Goal: Task Accomplishment & Management: Manage account settings

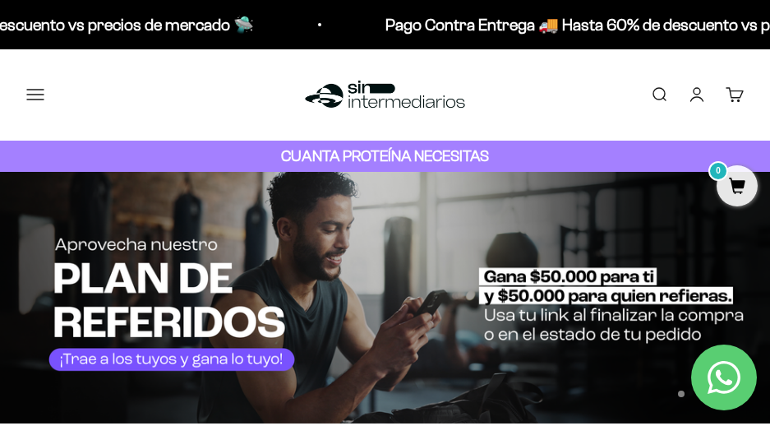
click at [458, 94] on link "Iniciar sesión" at bounding box center [697, 94] width 18 height 18
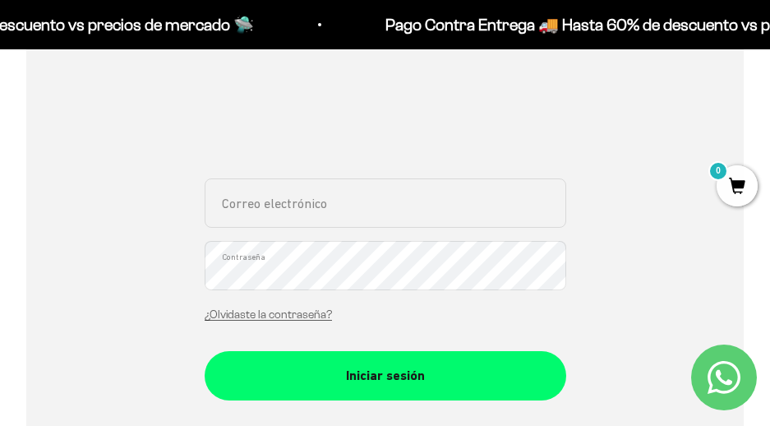
scroll to position [274, 0]
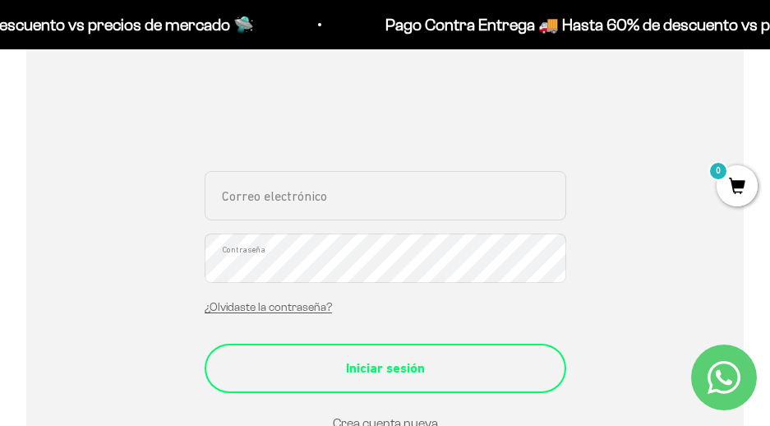
type input "andresmauriciobedoya@gmail.com"
click at [399, 360] on div "Iniciar sesión" at bounding box center [385, 367] width 296 height 21
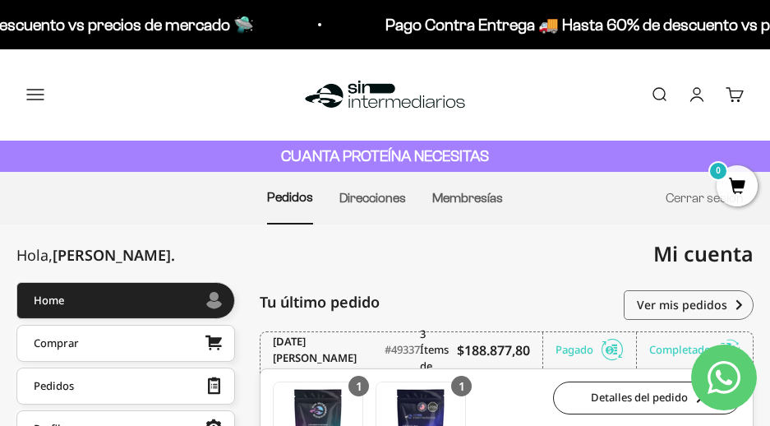
click at [668, 87] on link "Buscar" at bounding box center [659, 94] width 18 height 18
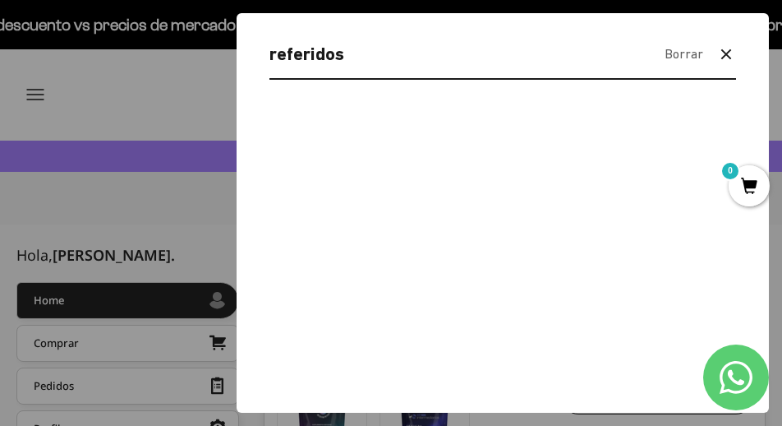
type input "referidos"
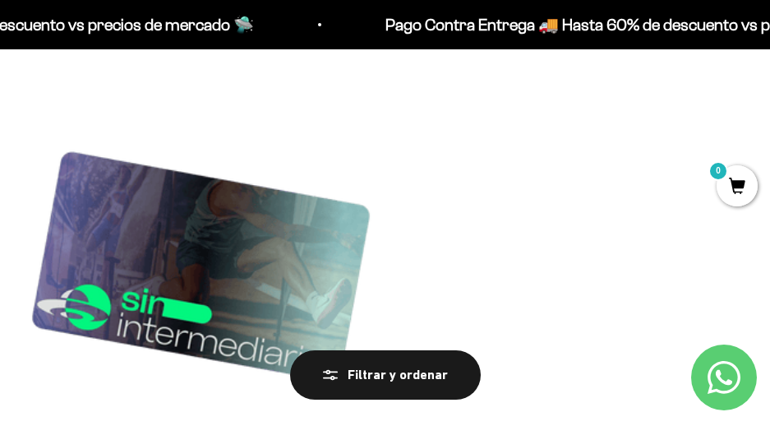
scroll to position [274, 0]
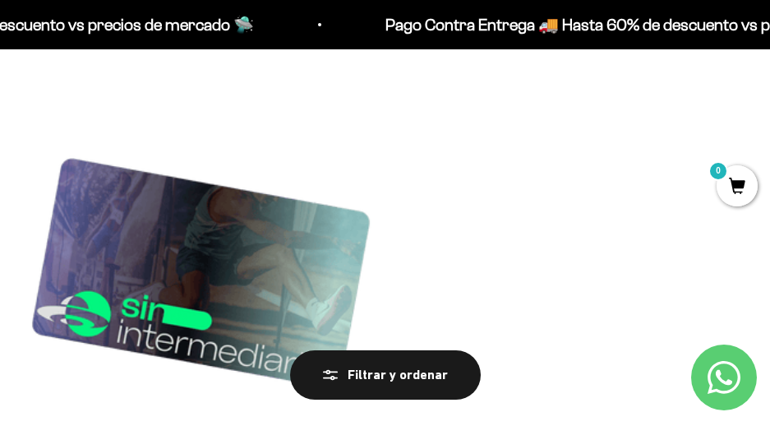
click at [117, 301] on img at bounding box center [200, 267] width 349 height 349
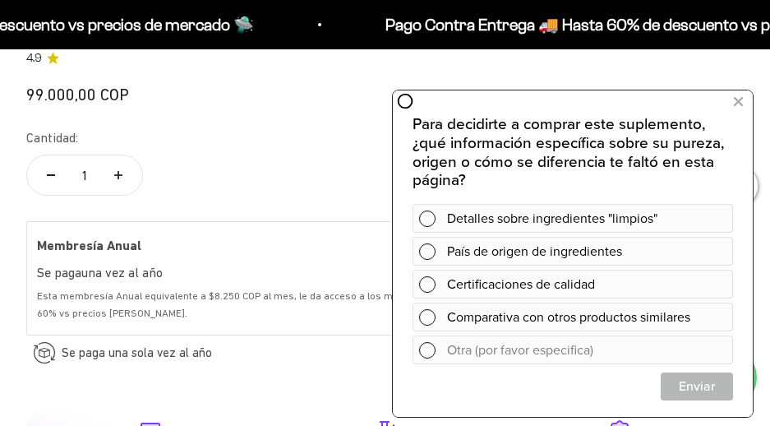
scroll to position [959, 0]
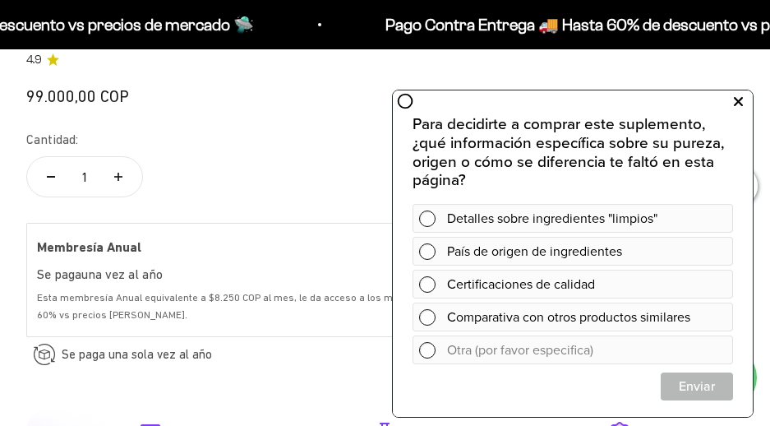
click at [743, 104] on button at bounding box center [738, 102] width 30 height 26
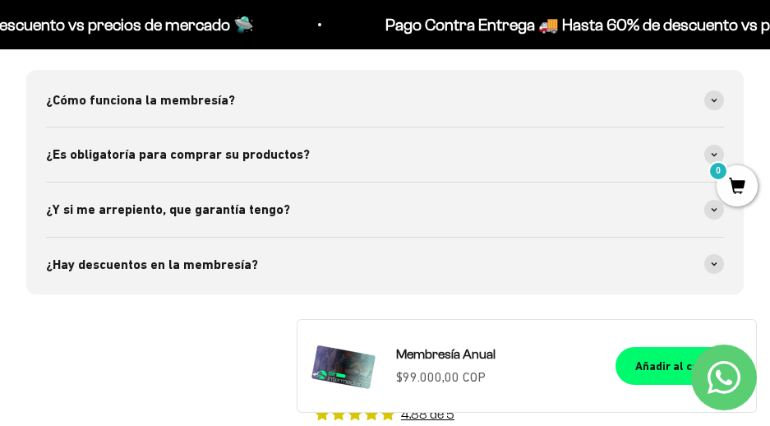
scroll to position [1643, 0]
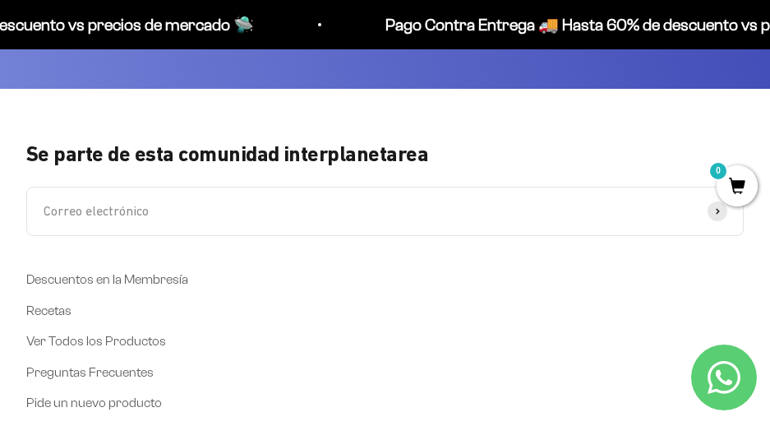
scroll to position [1095, 0]
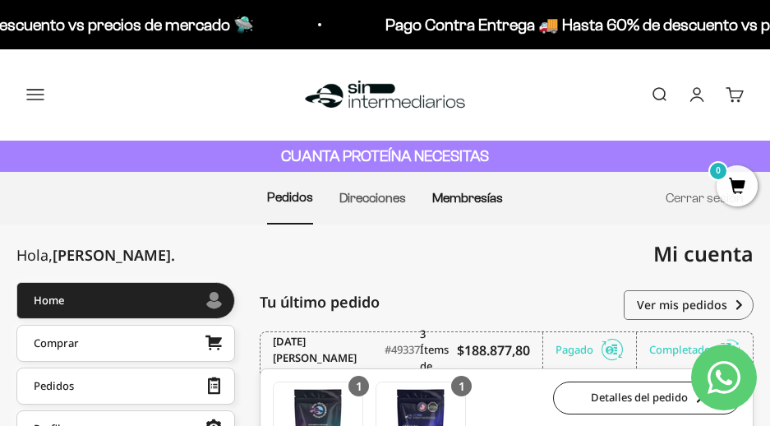
click at [489, 202] on link "Membresías" at bounding box center [467, 198] width 71 height 14
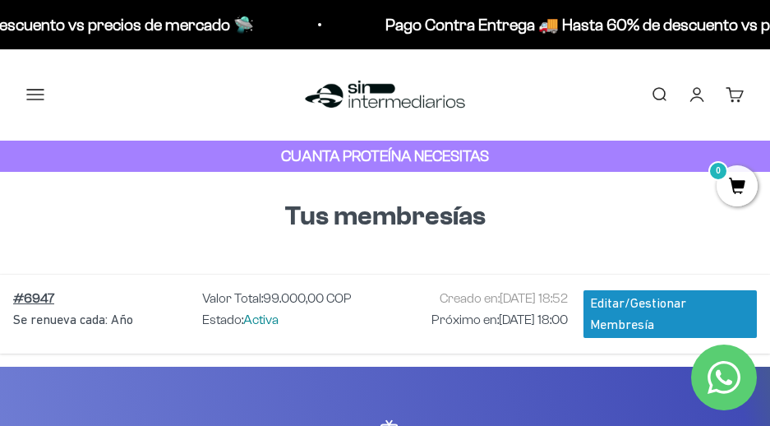
click at [691, 94] on link "Cuenta" at bounding box center [697, 94] width 18 height 18
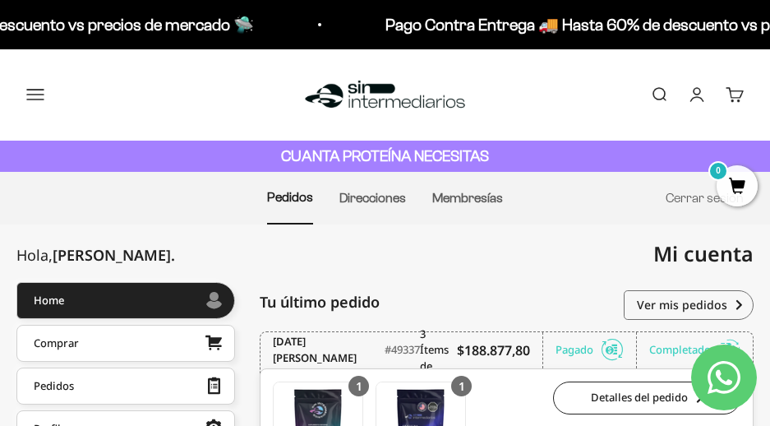
click at [654, 98] on link "Buscar" at bounding box center [659, 94] width 18 height 18
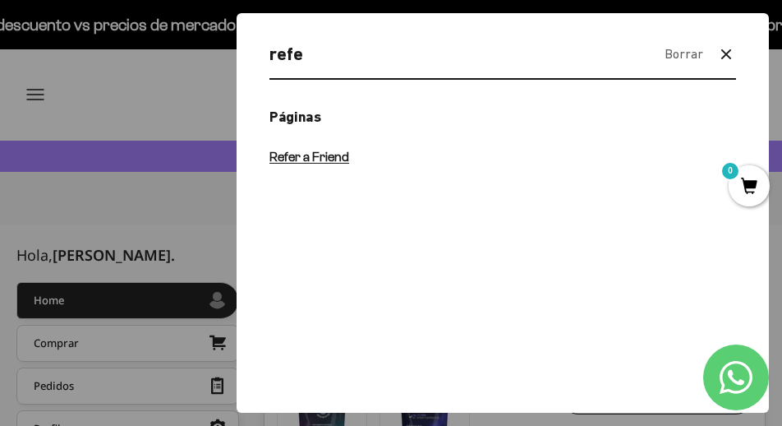
type input "refe"
click at [315, 154] on span "Refer a Friend" at bounding box center [309, 157] width 80 height 14
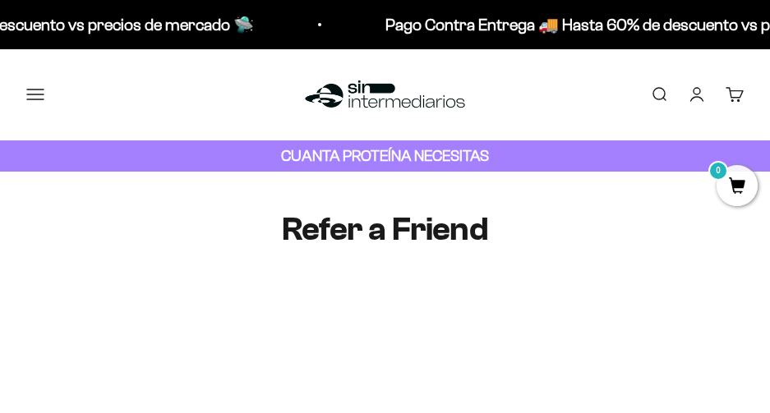
click at [660, 97] on link "Buscar" at bounding box center [659, 94] width 18 height 18
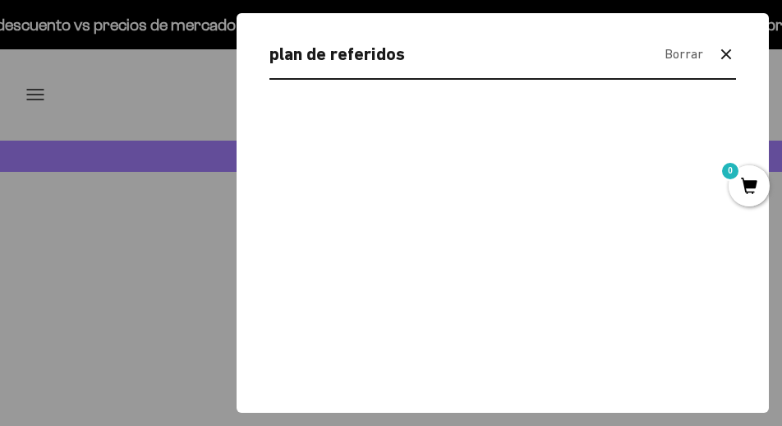
type input "plan de referidos"
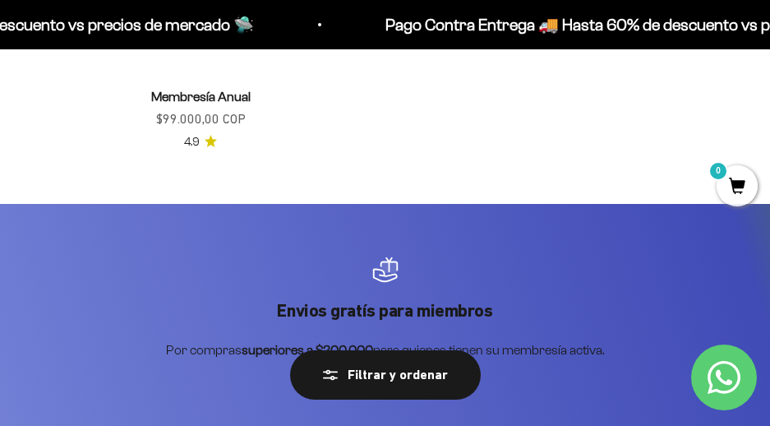
scroll to position [684, 0]
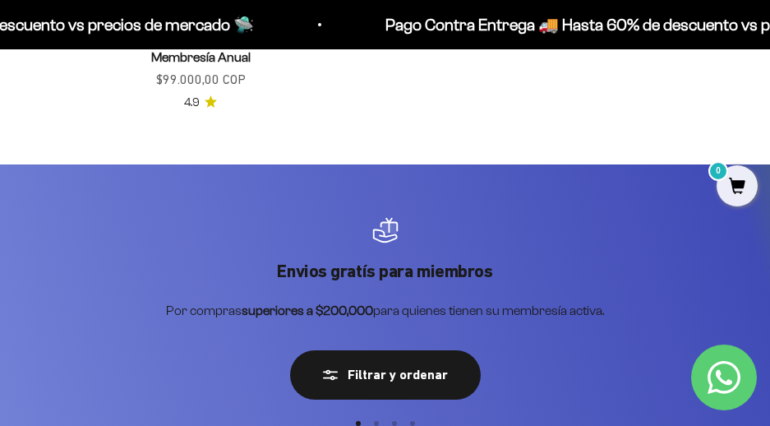
click at [183, 58] on link "Membresía Anual" at bounding box center [200, 57] width 99 height 14
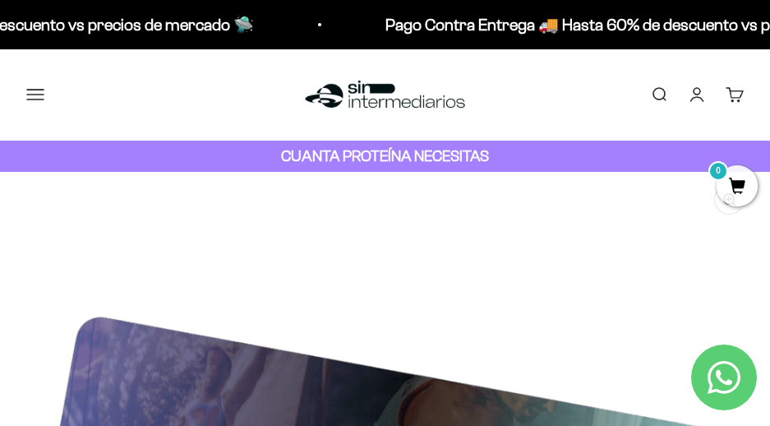
click at [698, 90] on link "Cuenta" at bounding box center [697, 94] width 18 height 18
click at [700, 91] on link "Cuenta" at bounding box center [697, 94] width 18 height 18
click at [695, 97] on link "Cuenta" at bounding box center [697, 94] width 18 height 18
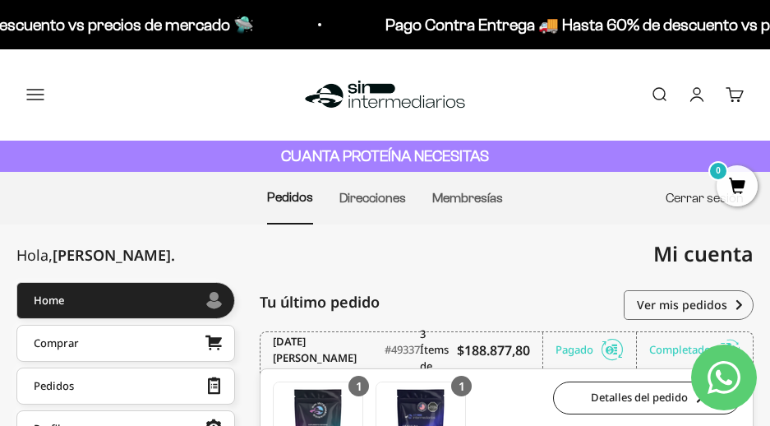
click at [689, 196] on link "Cerrar sesión" at bounding box center [704, 198] width 78 height 14
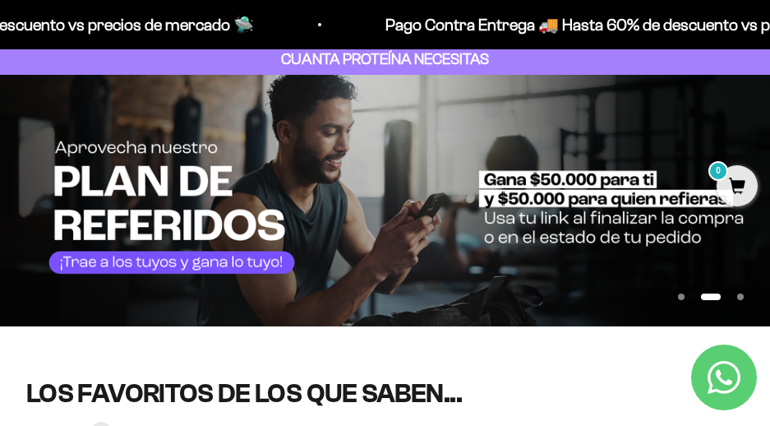
scroll to position [137, 0]
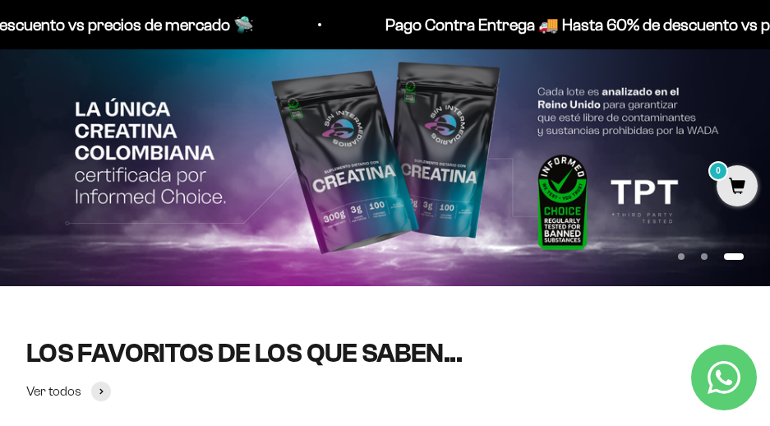
click at [344, 180] on img at bounding box center [385, 160] width 770 height 251
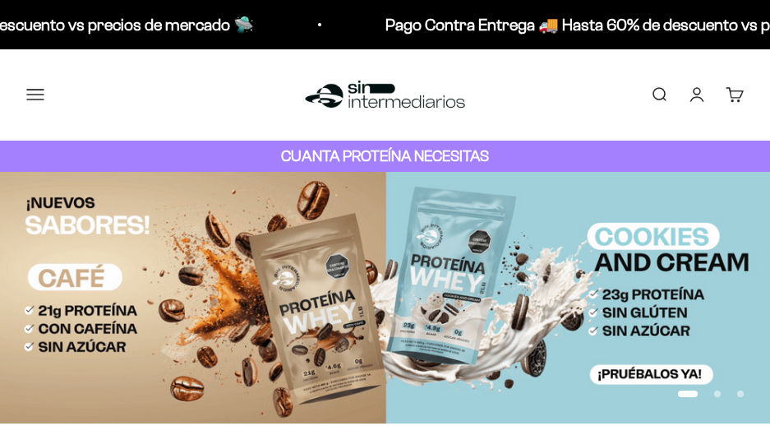
scroll to position [137, 0]
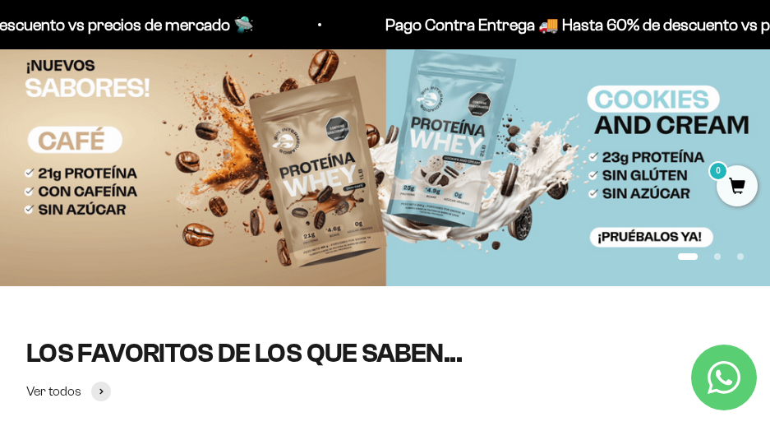
click at [715, 259] on button "Ir al artículo 2" at bounding box center [717, 256] width 7 height 7
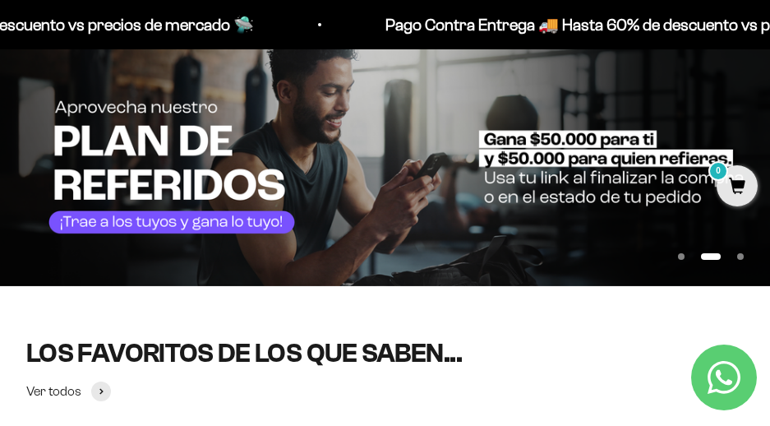
click at [410, 206] on img at bounding box center [385, 160] width 770 height 251
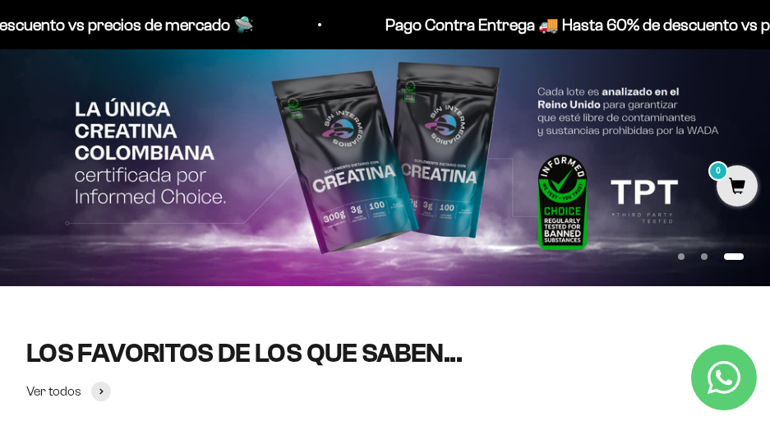
click at [10, 165] on img at bounding box center [385, 160] width 770 height 251
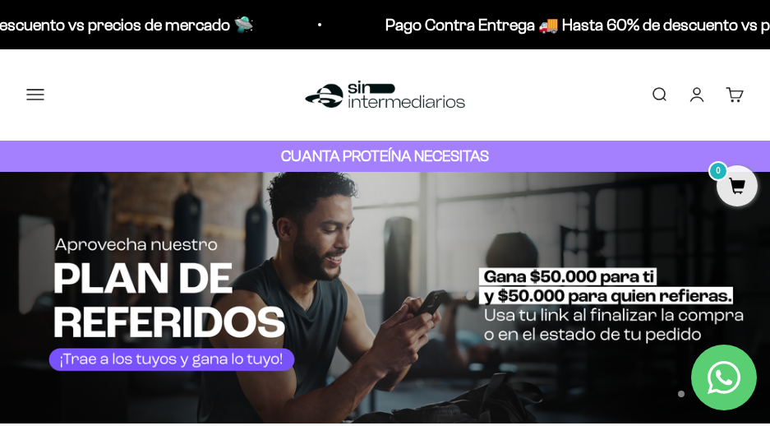
click at [703, 97] on link "Iniciar sesión" at bounding box center [697, 94] width 18 height 18
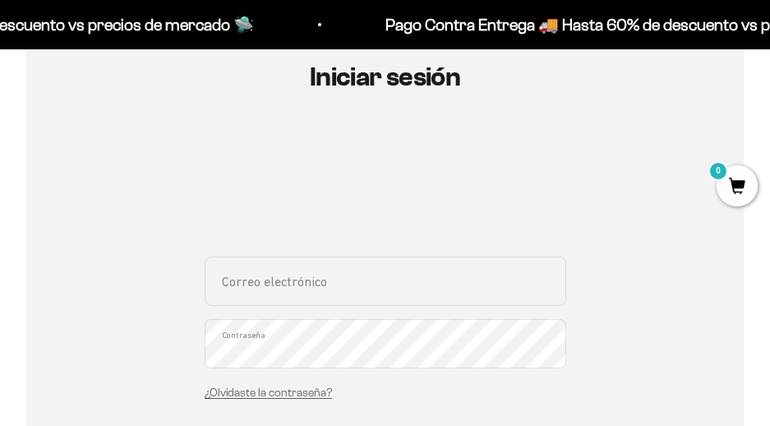
scroll to position [274, 0]
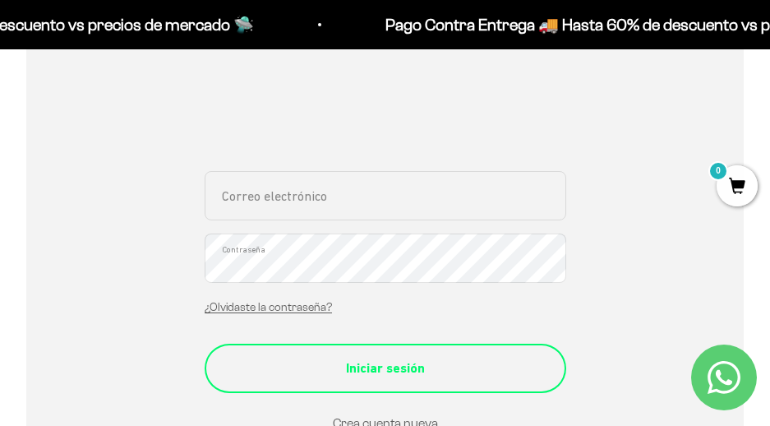
type input "andresmauriciobedoya@gmail.com"
click at [375, 362] on div "Iniciar sesión" at bounding box center [385, 367] width 296 height 21
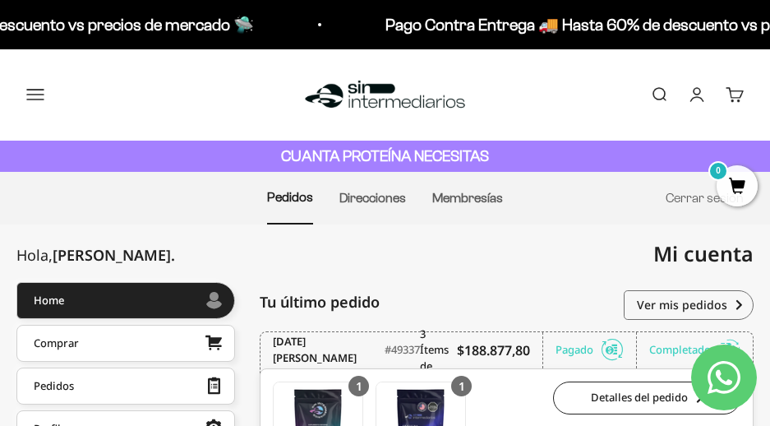
click at [353, 99] on img at bounding box center [385, 94] width 168 height 35
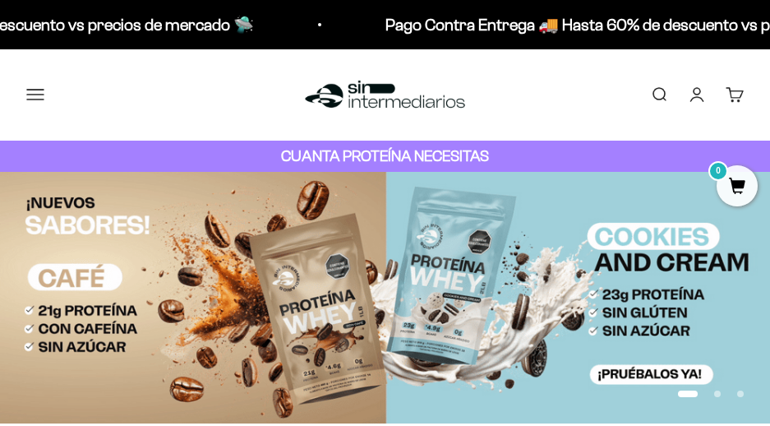
scroll to position [137, 0]
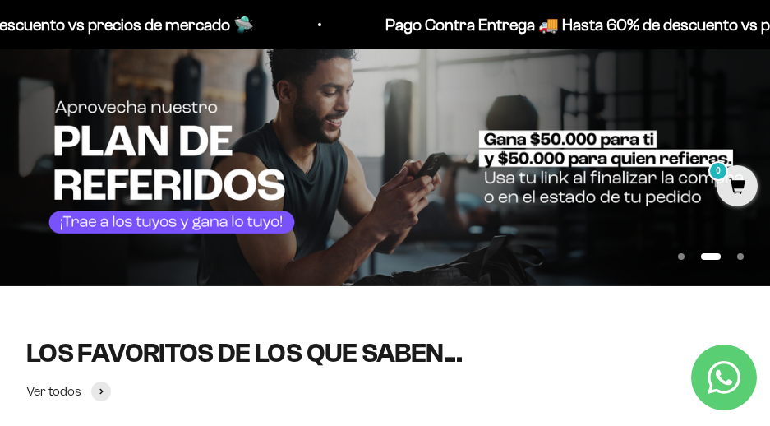
click at [395, 169] on img at bounding box center [385, 160] width 770 height 251
click at [377, 160] on img at bounding box center [385, 160] width 770 height 251
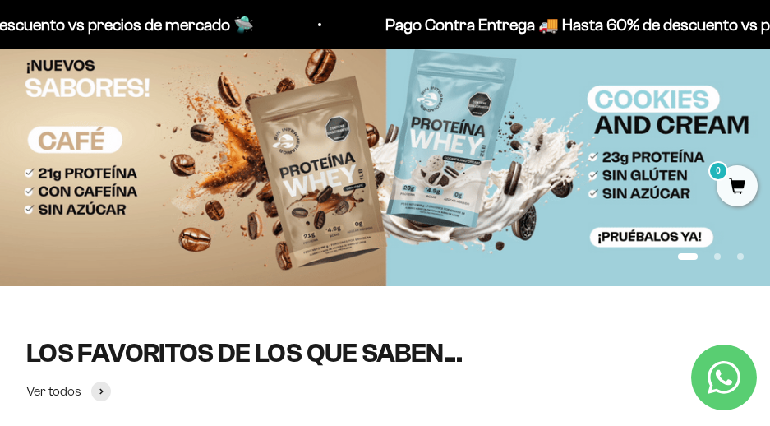
click at [377, 160] on img at bounding box center [385, 160] width 770 height 251
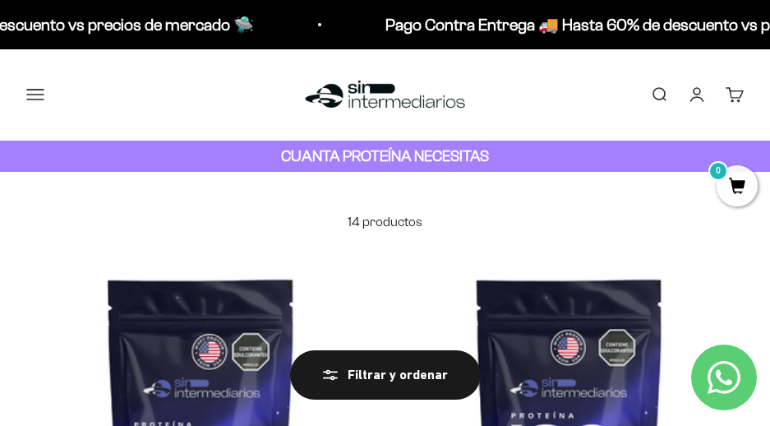
click at [351, 103] on img at bounding box center [385, 94] width 168 height 35
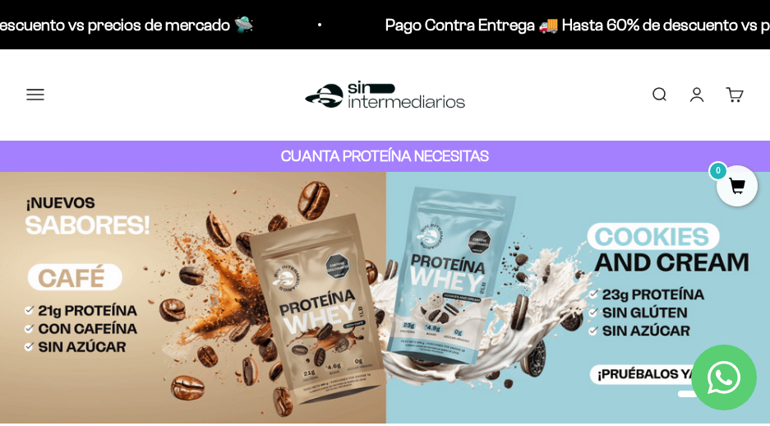
click at [737, 377] on icon "Contact us on WhatsApp" at bounding box center [723, 377] width 33 height 33
click at [695, 85] on link "Cuenta" at bounding box center [697, 94] width 18 height 18
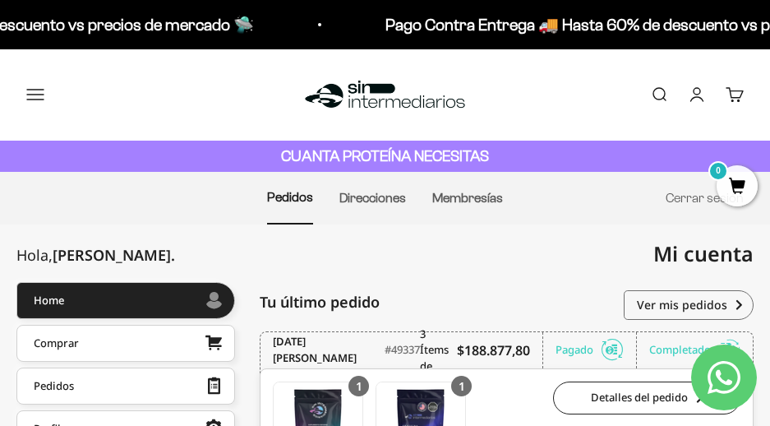
click at [697, 98] on link "Cuenta" at bounding box center [697, 94] width 18 height 18
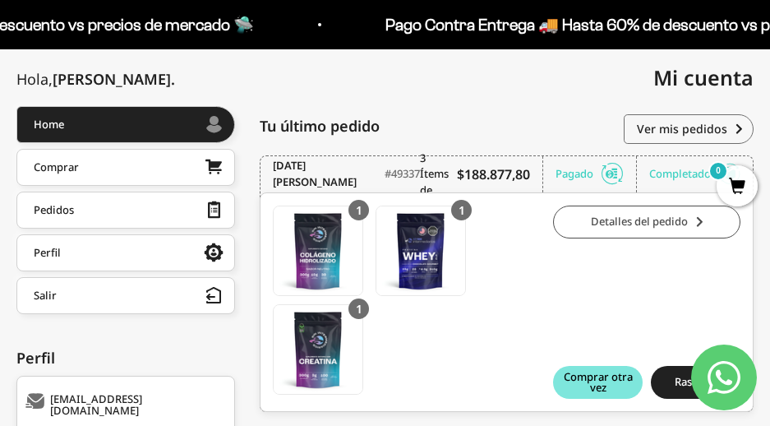
scroll to position [137, 0]
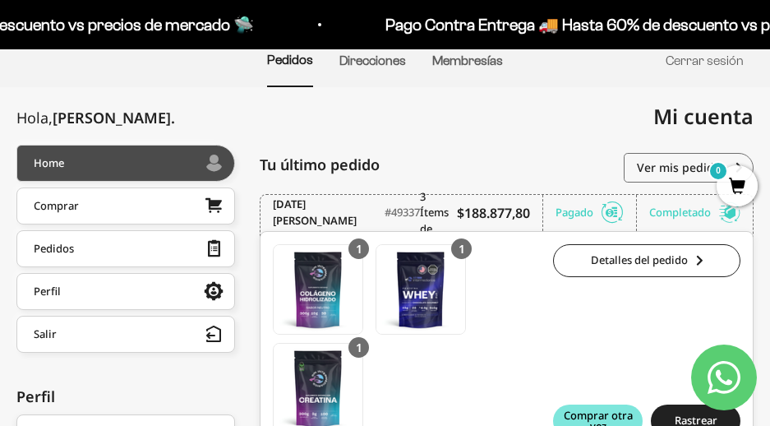
click at [113, 165] on div at bounding box center [134, 163] width 141 height 8
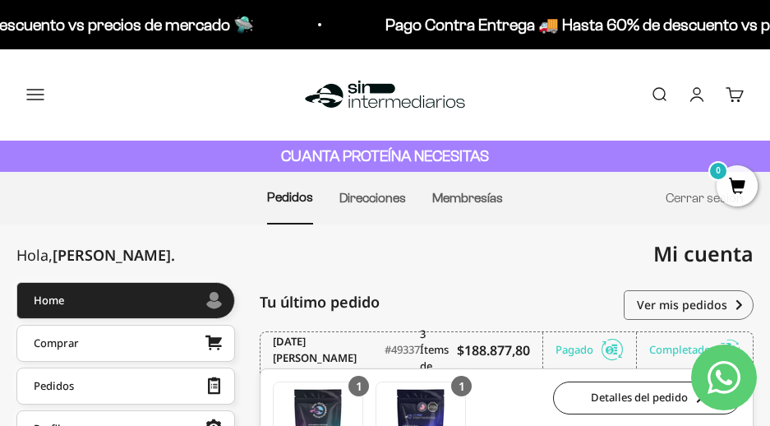
click at [35, 97] on button "Menú" at bounding box center [35, 94] width 18 height 18
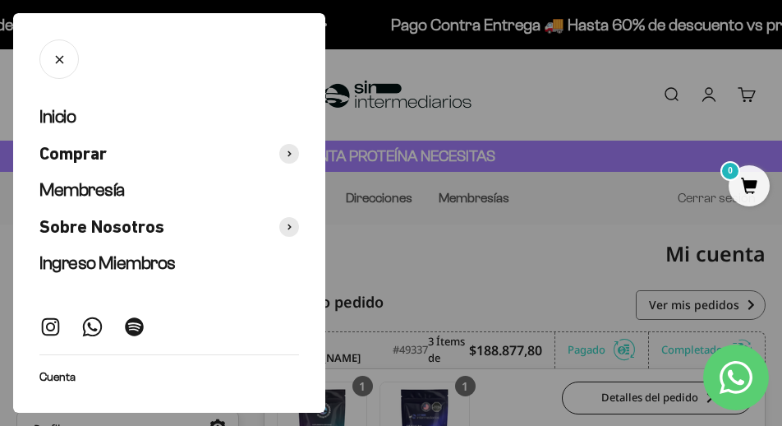
click at [67, 371] on link "Cuenta" at bounding box center [57, 377] width 36 height 18
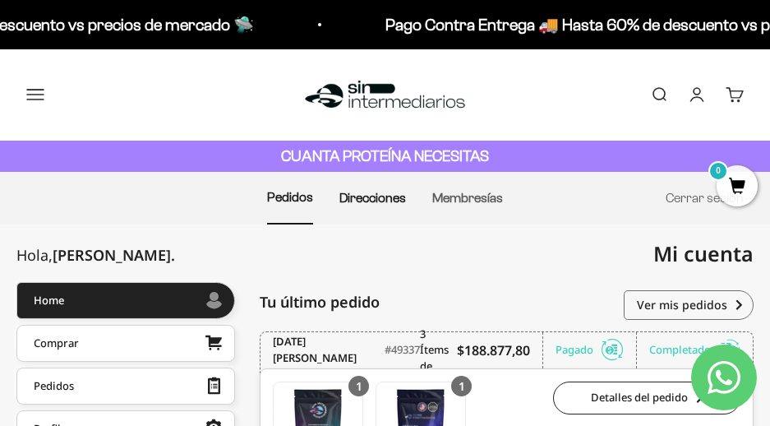
click at [356, 203] on link "Direcciones" at bounding box center [372, 198] width 67 height 14
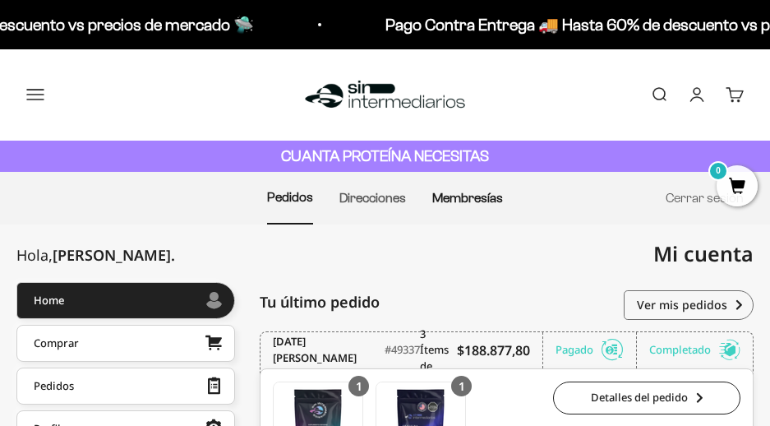
click at [449, 196] on link "Membresías" at bounding box center [467, 198] width 71 height 14
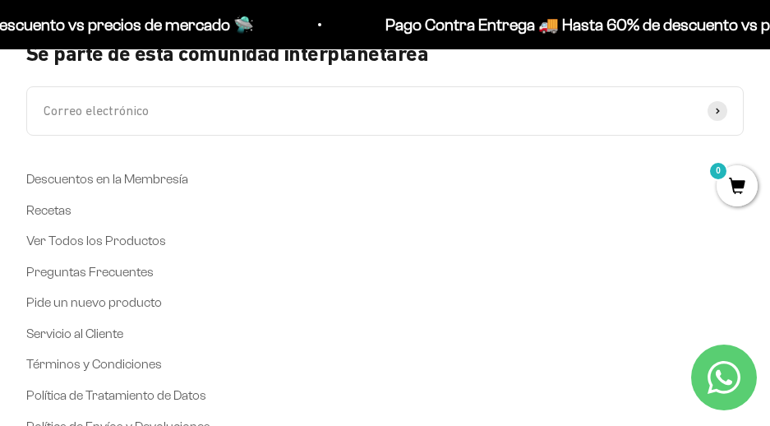
scroll to position [821, 0]
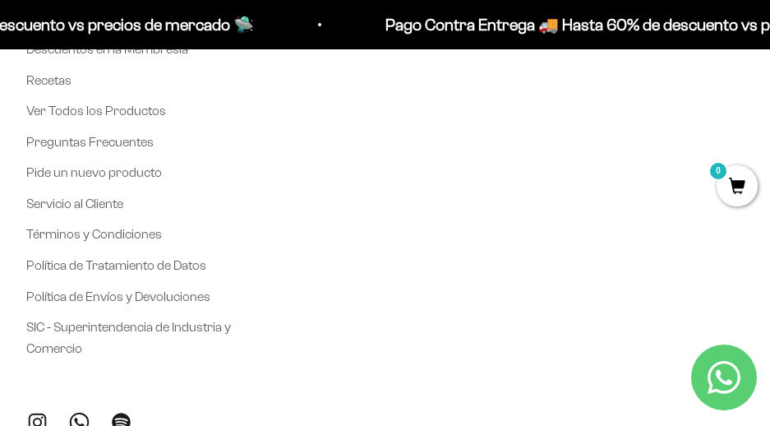
click at [734, 373] on icon "Contact us on WhatsApp" at bounding box center [723, 377] width 33 height 33
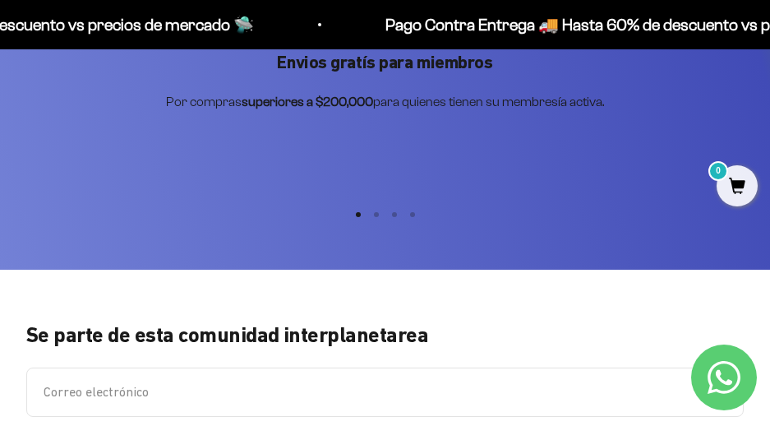
scroll to position [0, 0]
